Goal: Obtain resource: Obtain resource

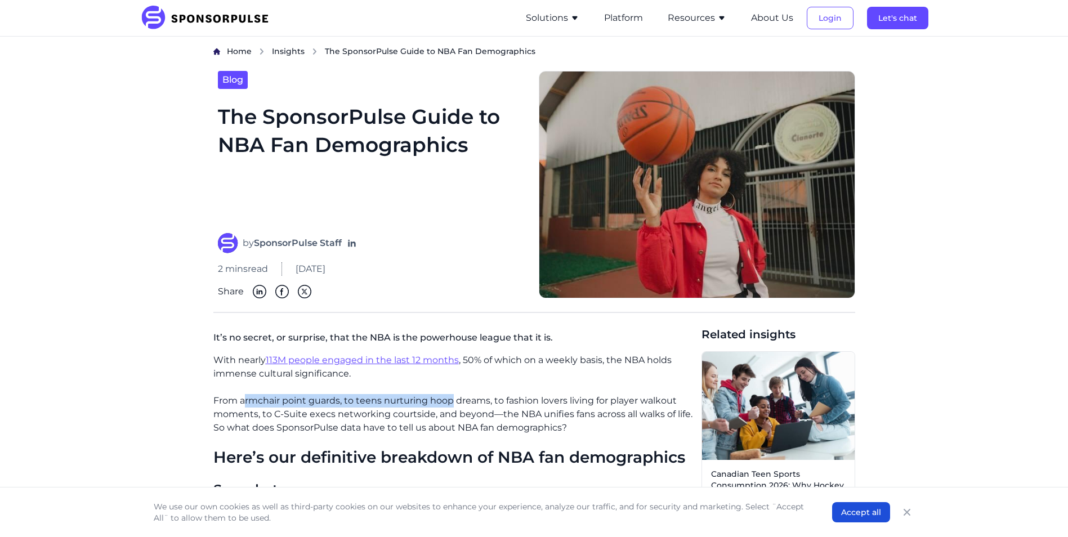
drag, startPoint x: 245, startPoint y: 401, endPoint x: 453, endPoint y: 406, distance: 207.8
click at [453, 406] on p "From armchair point guards, to teens nurturing hoop dreams, to fashion lovers l…" at bounding box center [452, 414] width 479 height 41
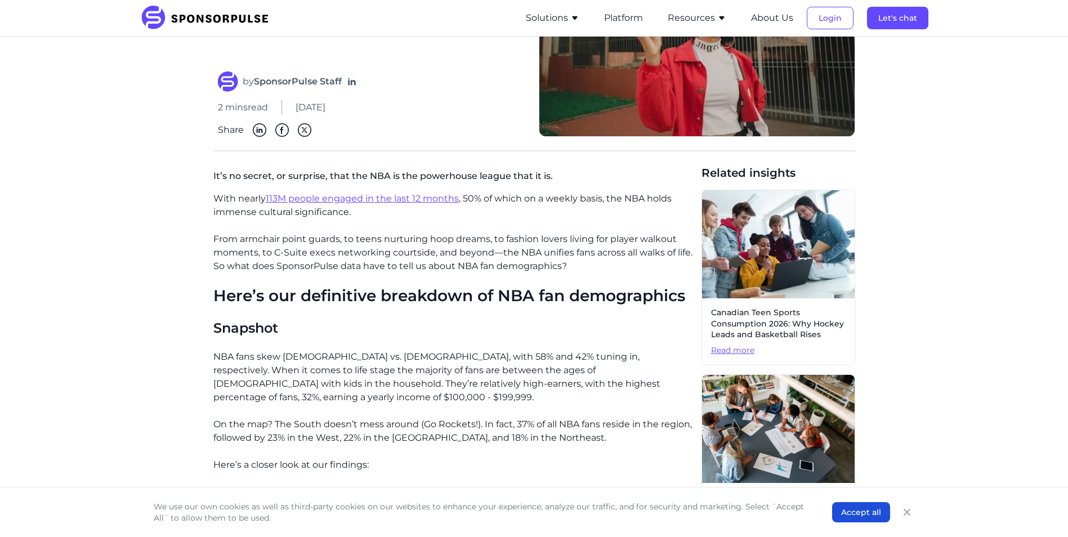
scroll to position [225, 0]
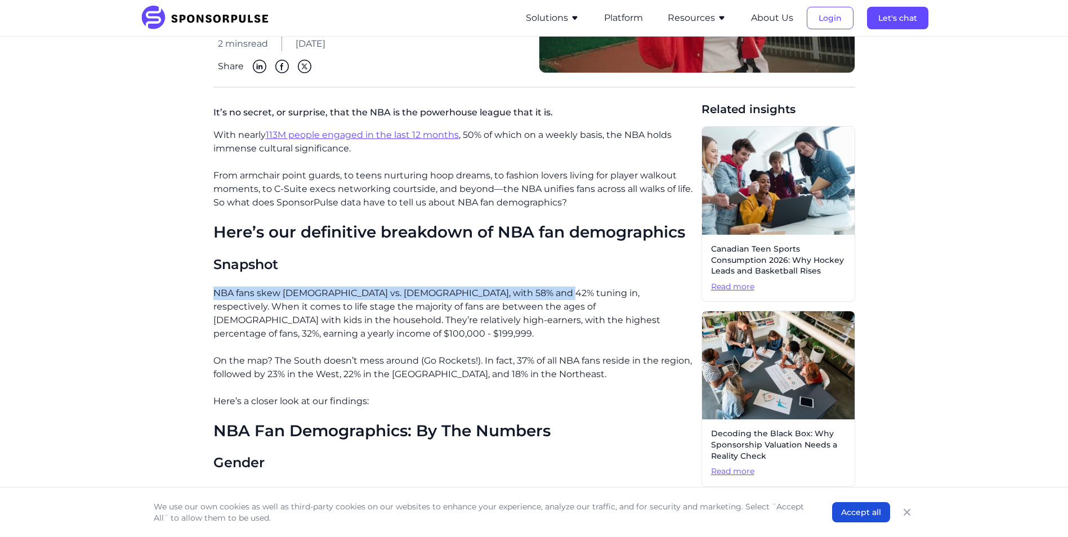
drag, startPoint x: 536, startPoint y: 294, endPoint x: 211, endPoint y: 298, distance: 325.4
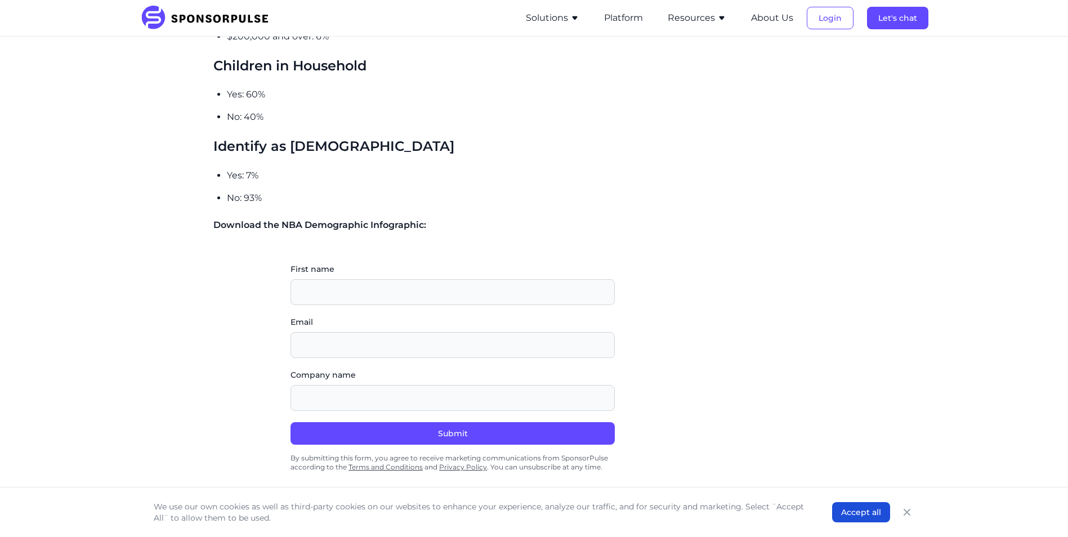
scroll to position [1295, 0]
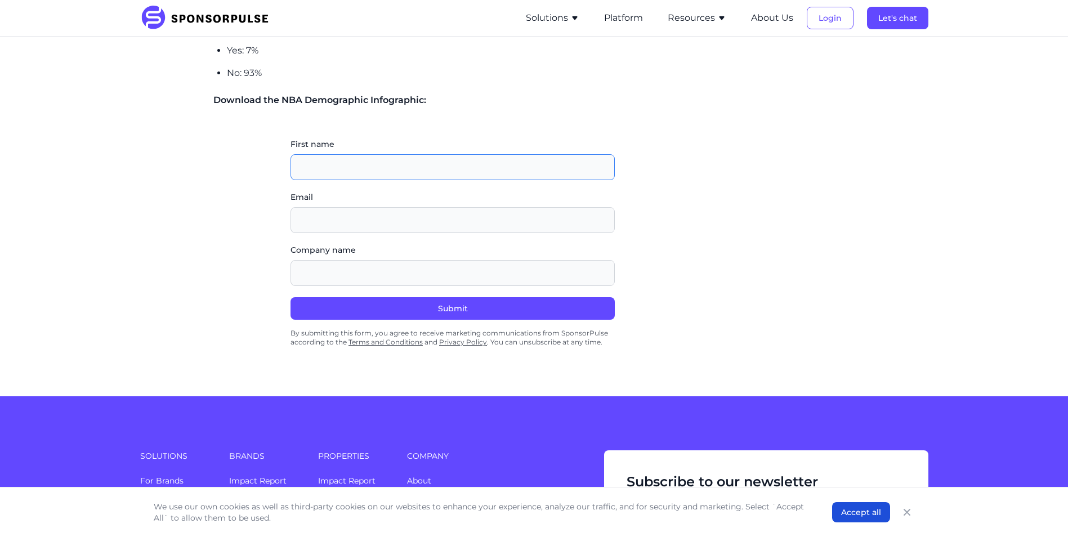
click at [405, 154] on input "First name" at bounding box center [452, 167] width 324 height 26
type input "[PERSON_NAME]"
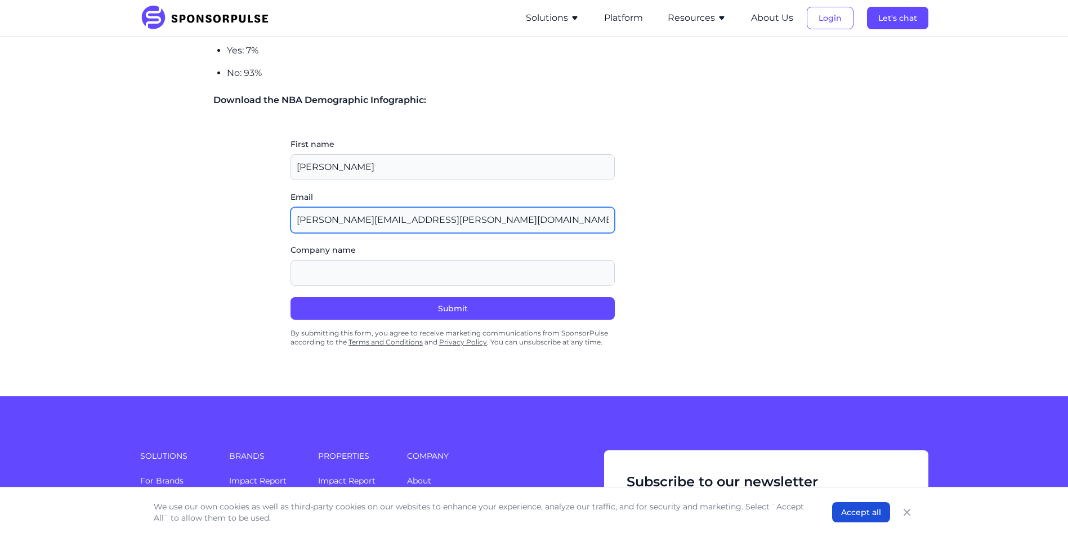
type input "[PERSON_NAME][EMAIL_ADDRESS][PERSON_NAME][DOMAIN_NAME]"
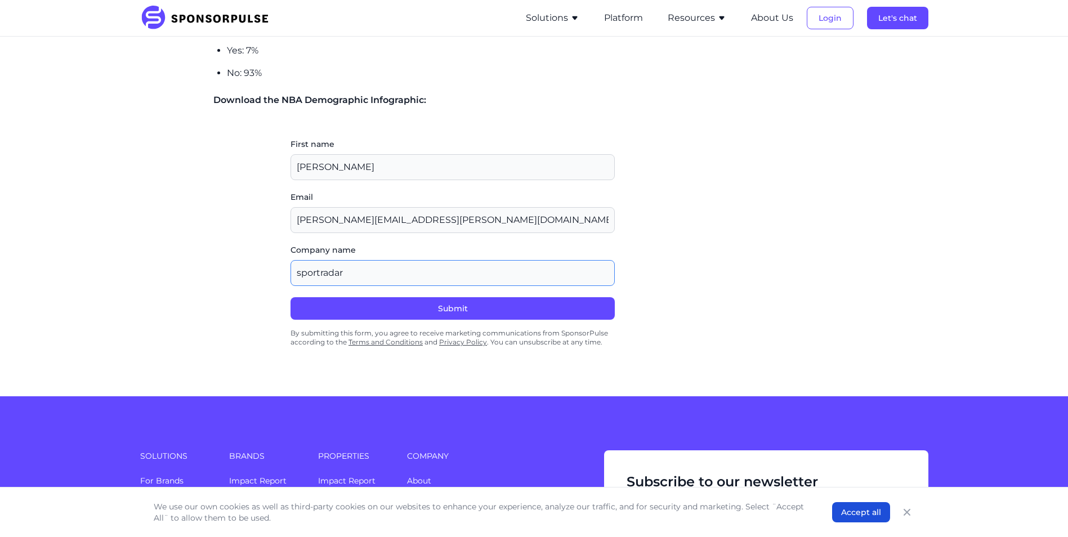
type input "sportradar"
click at [445, 298] on button "Submit" at bounding box center [452, 308] width 324 height 23
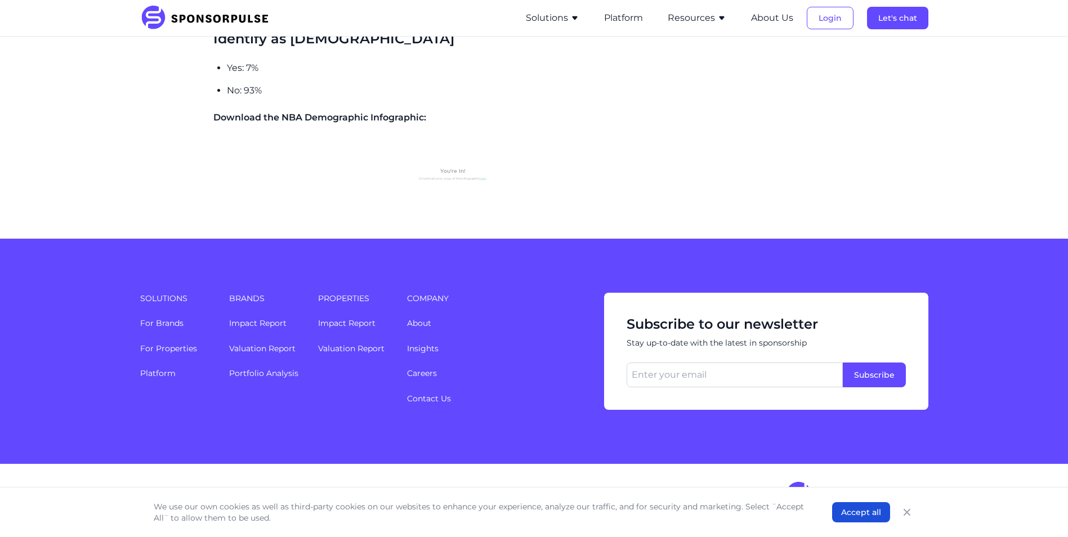
scroll to position [1264, 0]
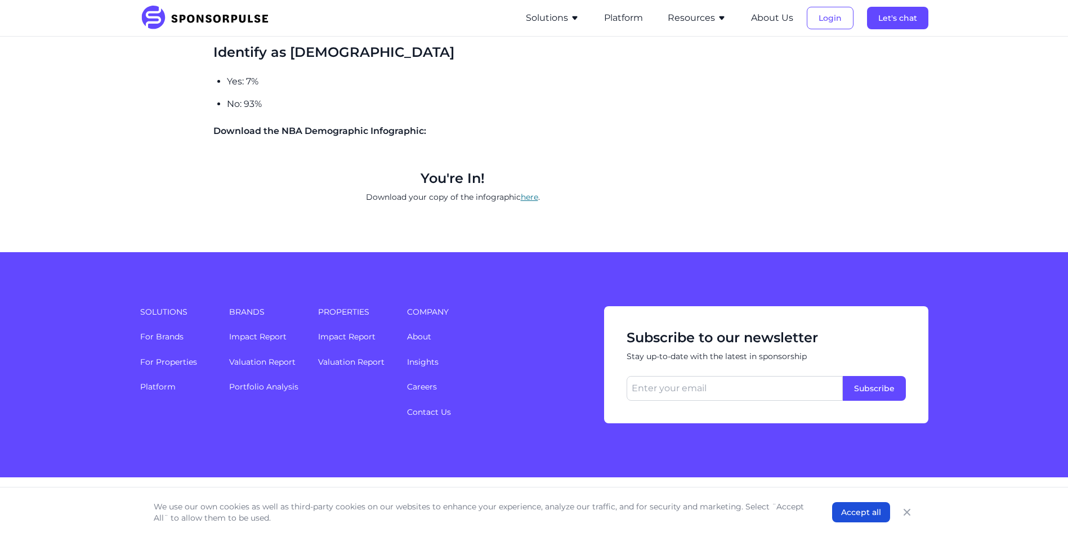
click at [525, 192] on link "here" at bounding box center [529, 197] width 17 height 10
